Goal: Check status: Check status

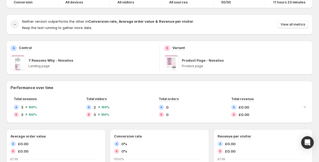
scroll to position [42, 0]
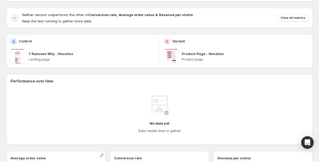
scroll to position [58, 0]
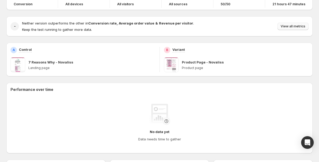
click at [300, 23] on button "View all metrics" at bounding box center [293, 26] width 31 height 7
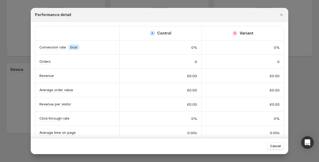
scroll to position [230, 0]
click at [18, 54] on div at bounding box center [159, 81] width 319 height 162
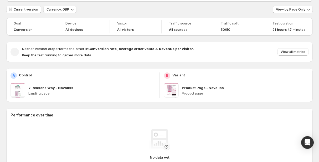
scroll to position [0, 0]
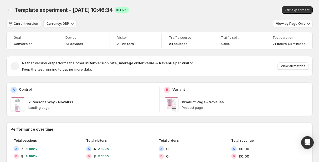
click at [32, 24] on span "Current version" at bounding box center [26, 24] width 24 height 4
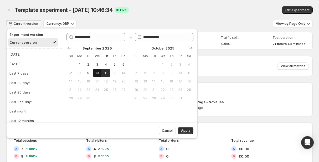
click at [95, 72] on span "10" at bounding box center [97, 73] width 4 height 4
type input "**********"
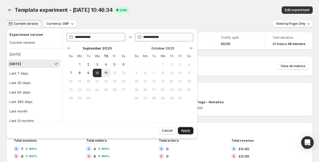
click at [182, 130] on span "Apply" at bounding box center [185, 130] width 9 height 4
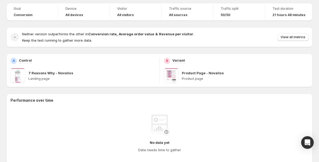
scroll to position [46, 0]
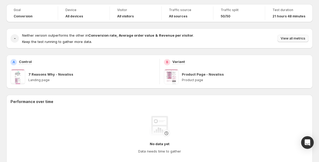
click at [287, 40] on span "View all metrics" at bounding box center [293, 38] width 25 height 4
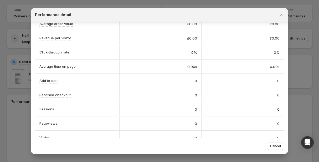
scroll to position [77, 0]
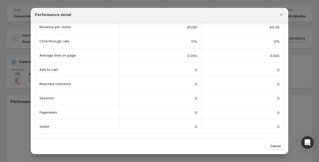
click at [306, 49] on div at bounding box center [159, 81] width 319 height 162
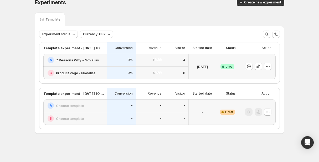
scroll to position [8, 0]
